Goal: Task Accomplishment & Management: Complete application form

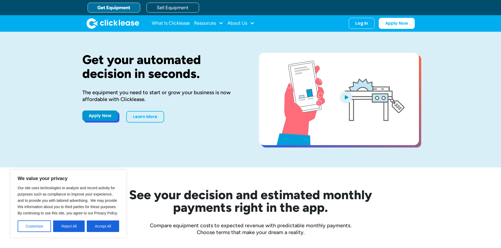
click at [102, 111] on link "Apply Now" at bounding box center [99, 116] width 35 height 11
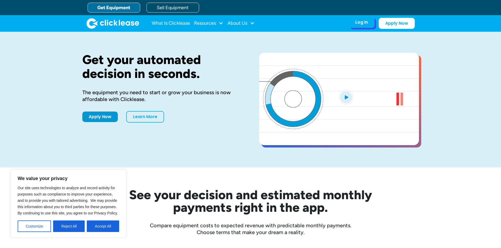
click at [358, 28] on div "Log In Account login I use Clicklease to get my equipment Partner Portal I offe…" at bounding box center [362, 22] width 26 height 11
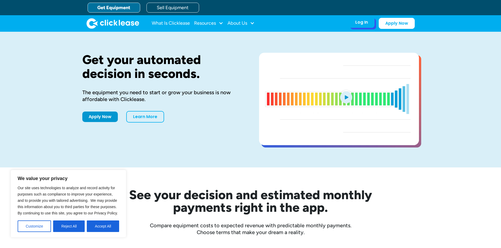
click at [366, 24] on div "Log In" at bounding box center [361, 22] width 13 height 5
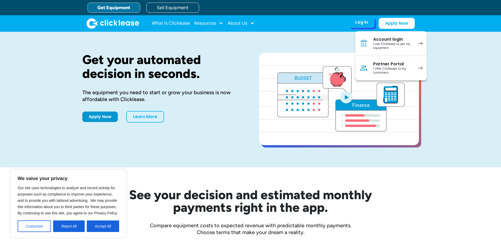
click at [386, 70] on div "I offer Clicklease to my customers." at bounding box center [393, 71] width 40 height 8
